Goal: Go to known website: Access a specific website the user already knows

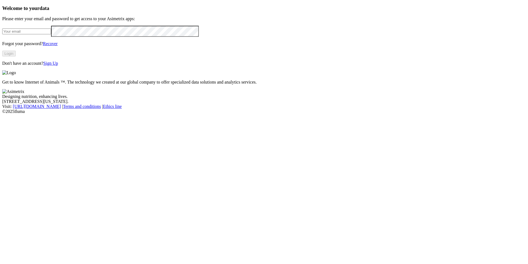
type input "[EMAIL_ADDRESS][DOMAIN_NAME]"
click at [16, 56] on button "Login" at bounding box center [9, 54] width 14 height 6
